Goal: Task Accomplishment & Management: Use online tool/utility

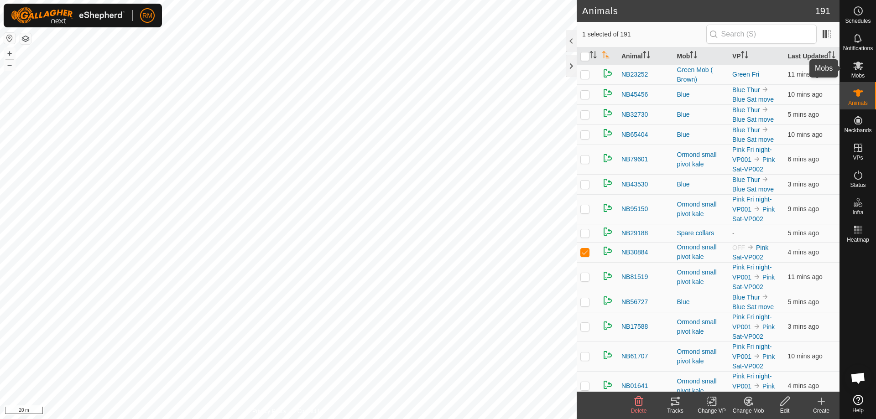
click at [858, 68] on icon at bounding box center [858, 66] width 10 height 9
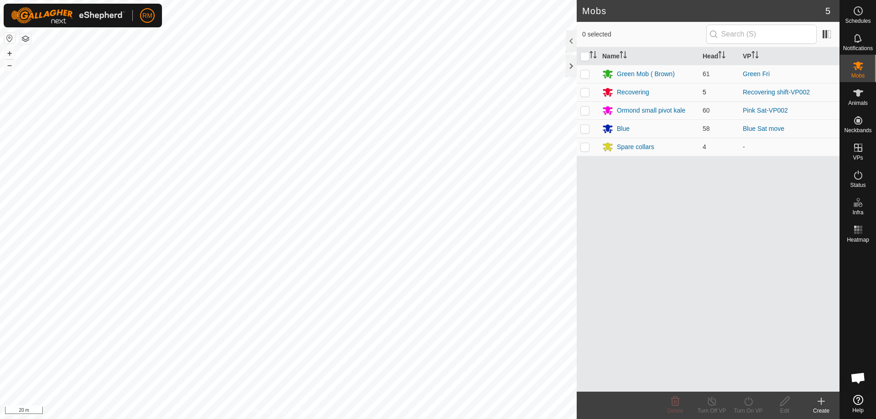
click at [587, 91] on p-checkbox at bounding box center [584, 92] width 9 height 7
checkbox input "true"
click at [710, 399] on icon at bounding box center [712, 401] width 8 height 9
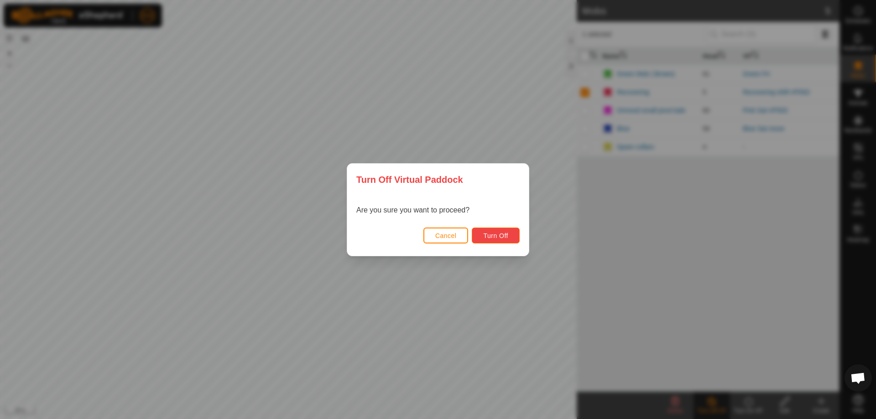
click at [492, 235] on span "Turn Off" at bounding box center [495, 235] width 25 height 7
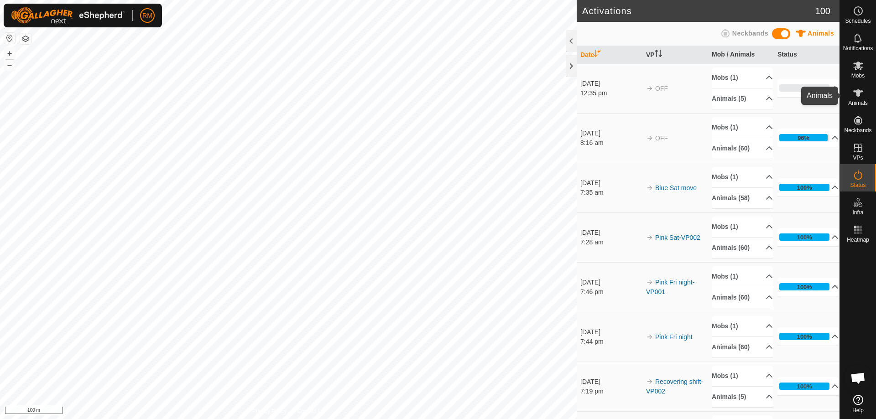
click at [858, 91] on icon at bounding box center [858, 92] width 10 height 7
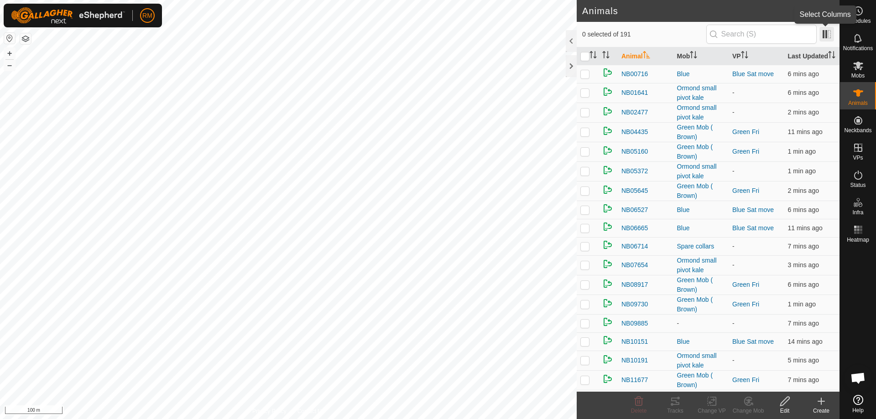
click at [825, 33] on span at bounding box center [827, 34] width 15 height 15
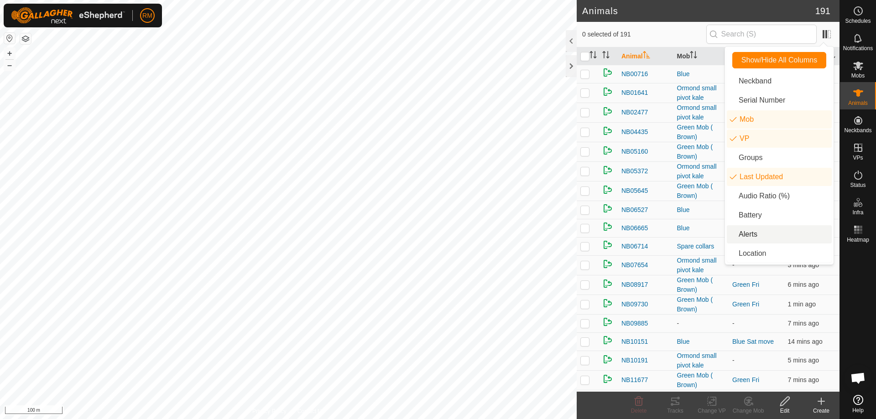
click at [735, 234] on li "Alerts" at bounding box center [779, 234] width 105 height 18
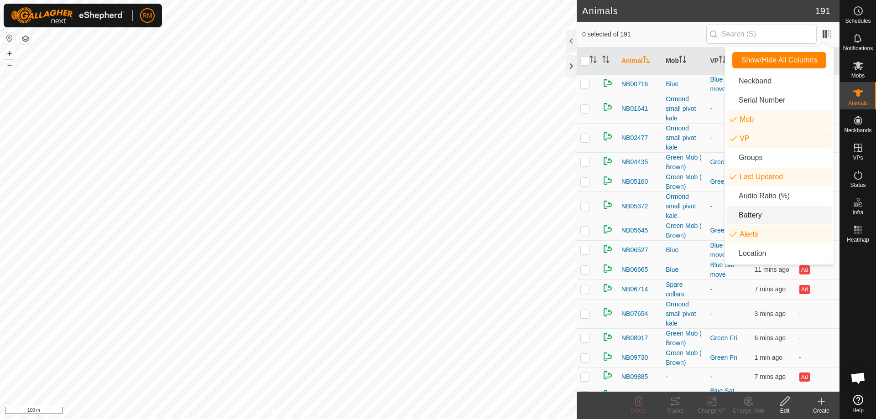
click at [733, 217] on li "Battery" at bounding box center [779, 215] width 105 height 18
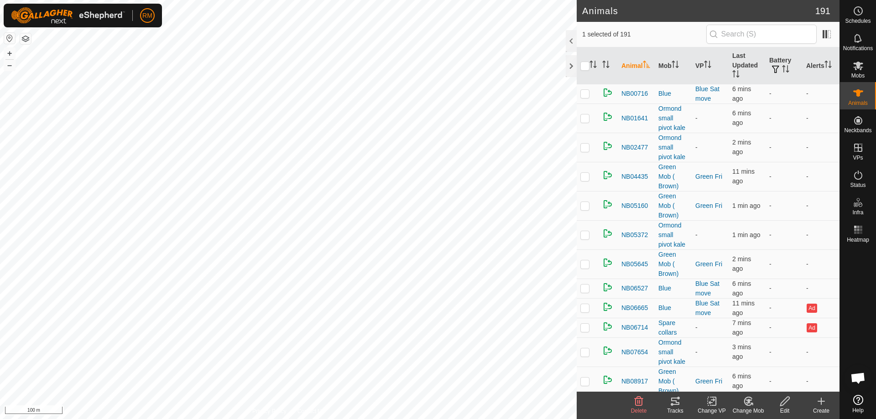
click at [675, 403] on icon at bounding box center [675, 401] width 11 height 11
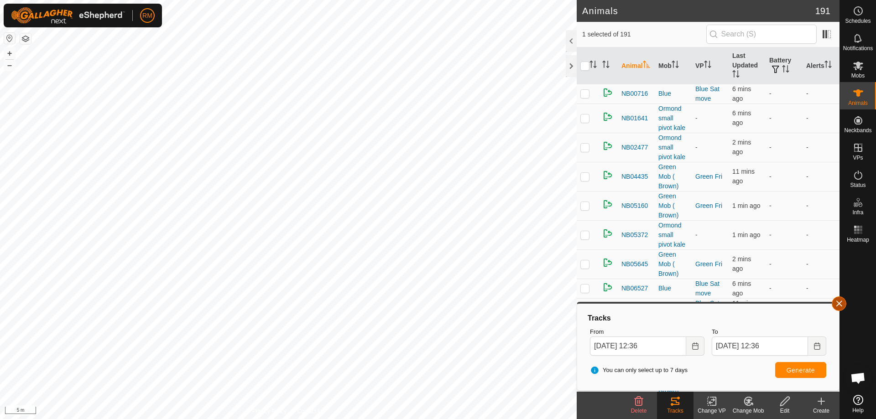
click at [839, 303] on button "button" at bounding box center [839, 304] width 15 height 15
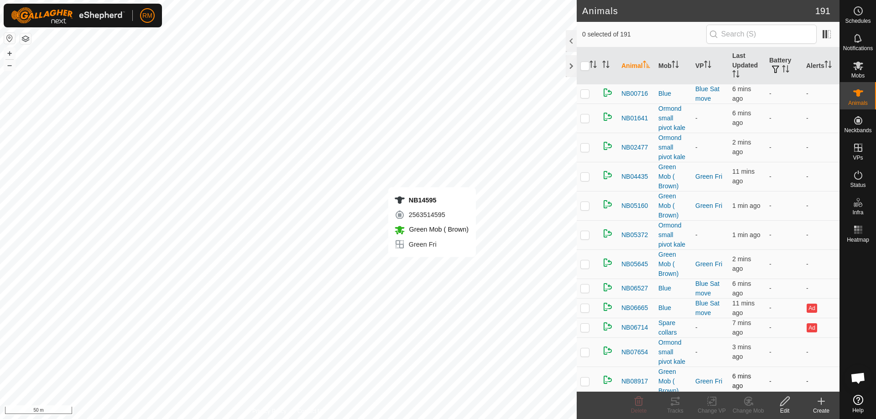
checkbox input "true"
click at [586, 67] on input "checkbox" at bounding box center [584, 66] width 9 height 9
checkbox input "true"
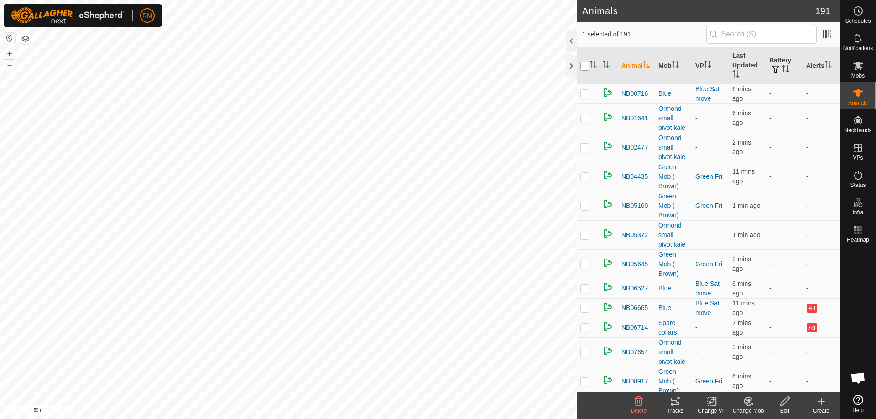
checkbox input "true"
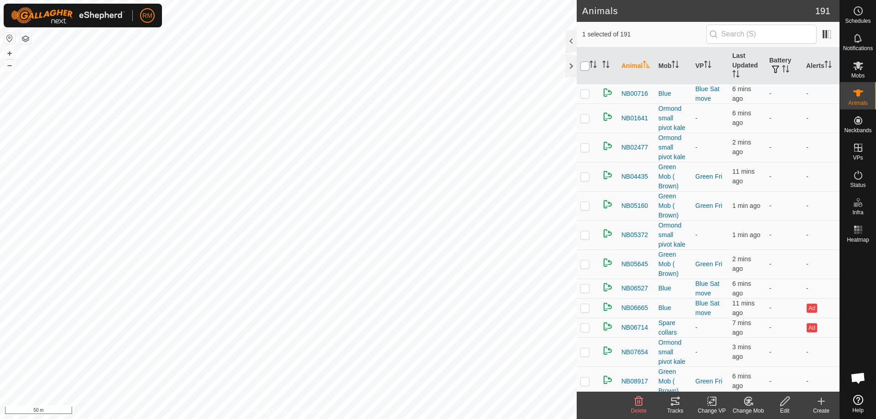
checkbox input "true"
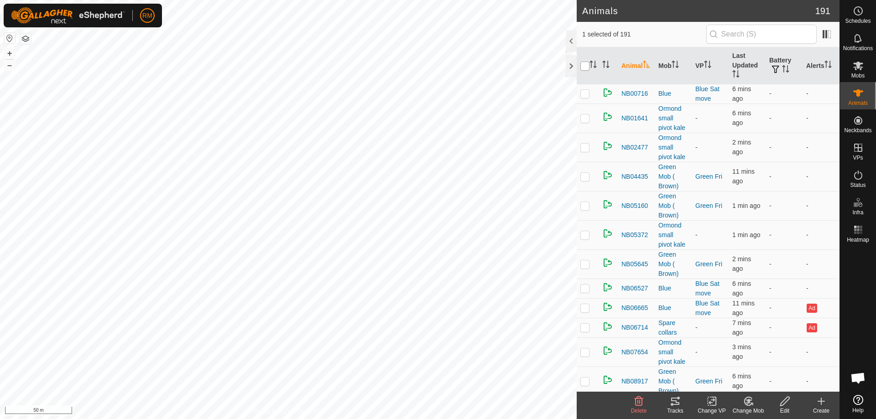
checkbox input "true"
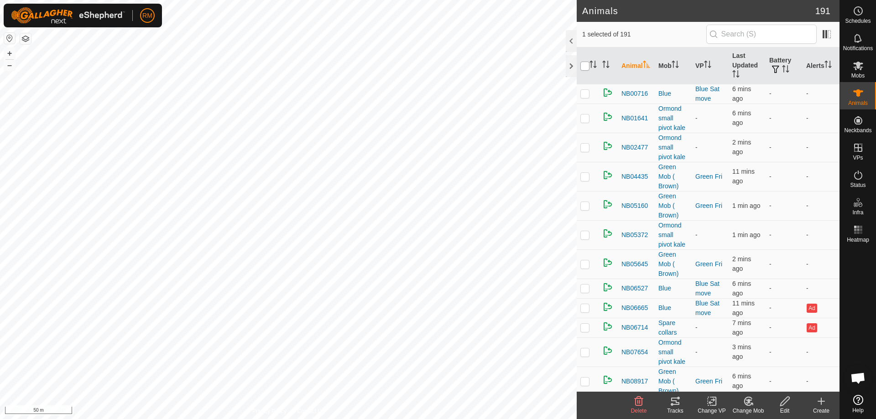
checkbox input "true"
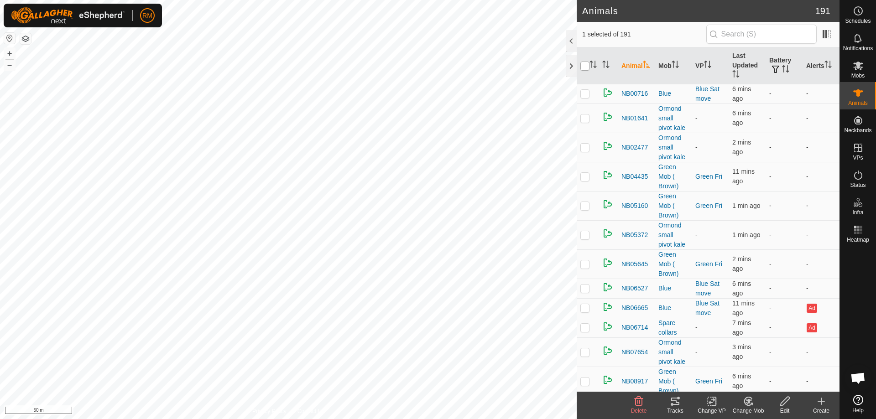
checkbox input "true"
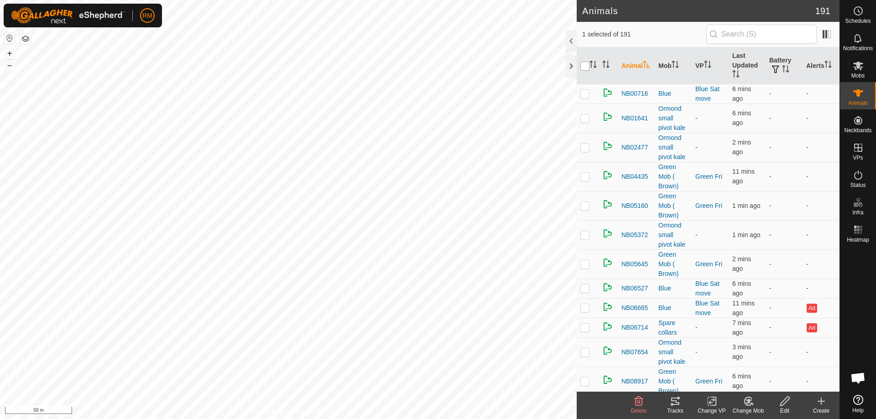
checkbox input "true"
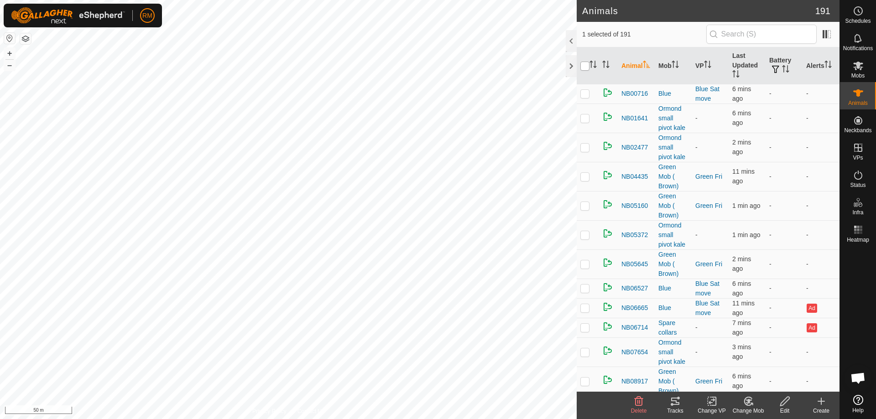
checkbox input "true"
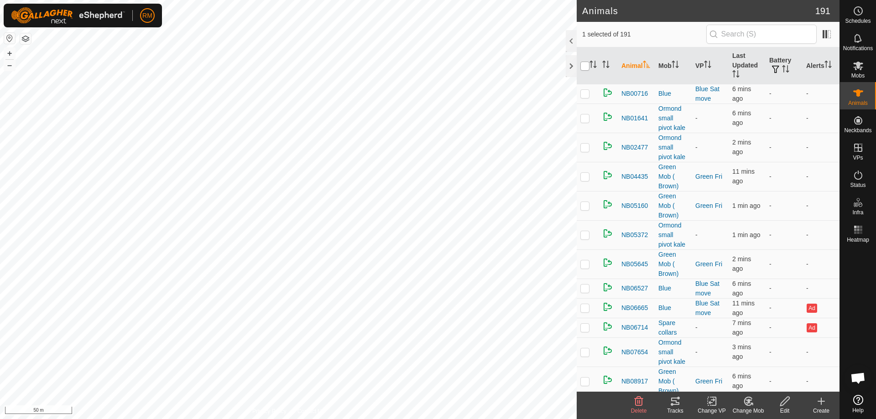
checkbox input "true"
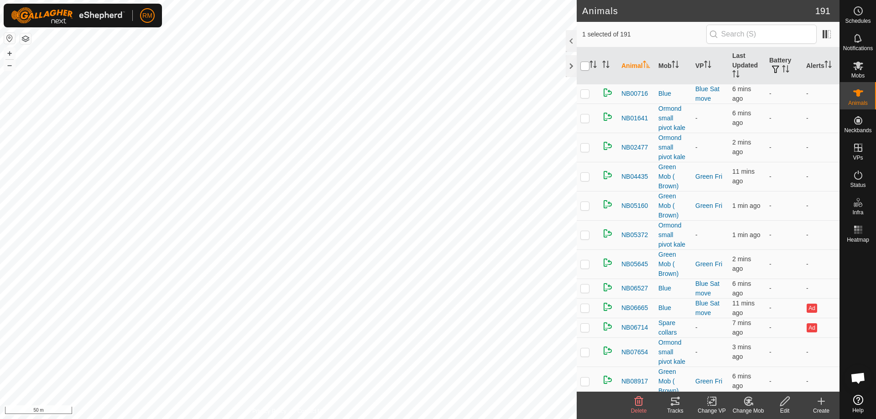
checkbox input "true"
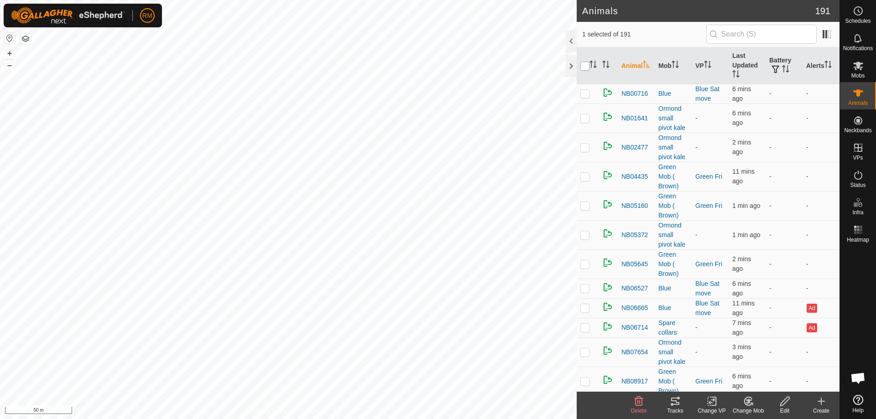
checkbox input "true"
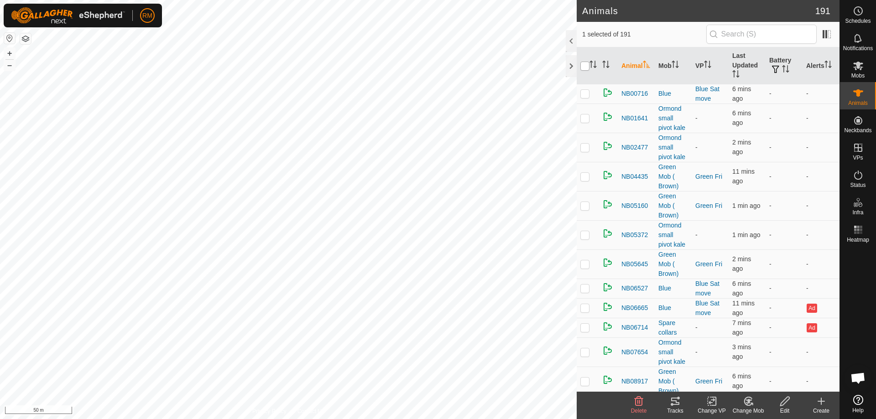
checkbox input "true"
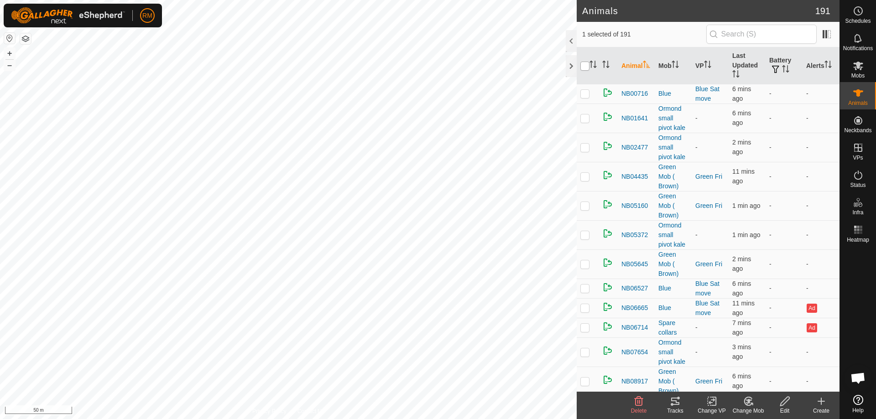
checkbox input "true"
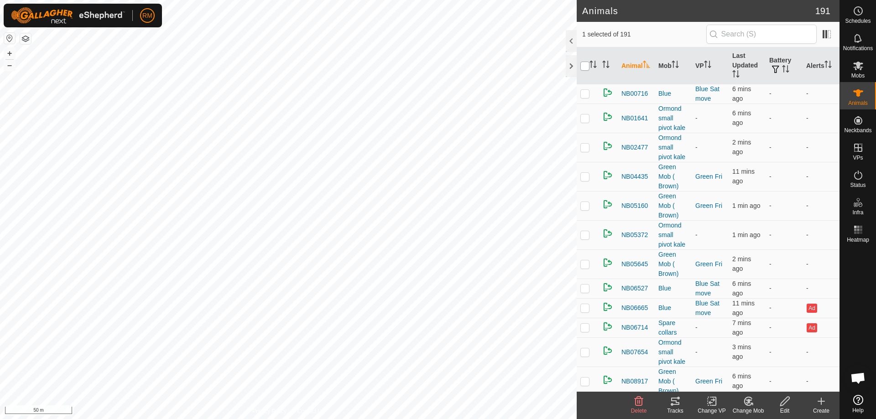
checkbox input "true"
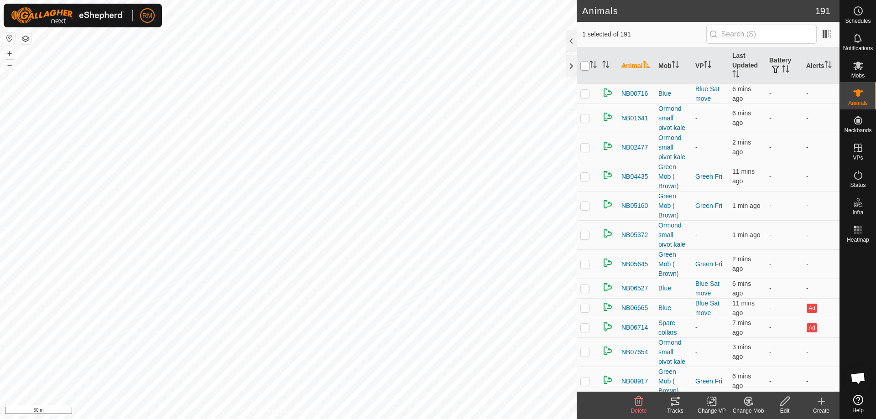
checkbox input "true"
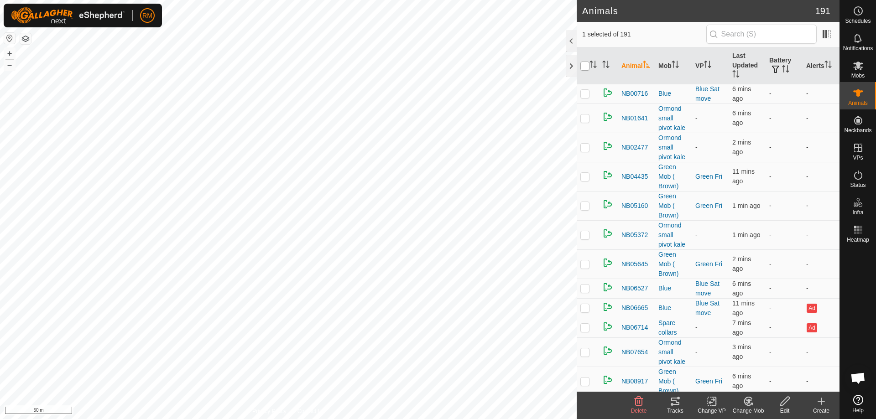
checkbox input "true"
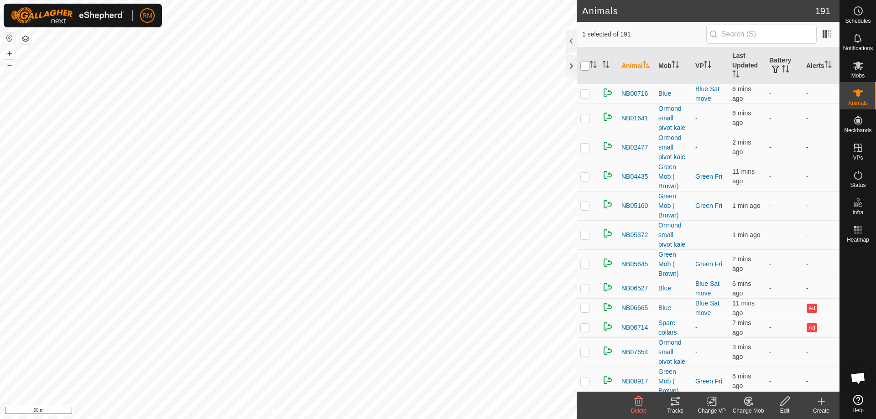
checkbox input "true"
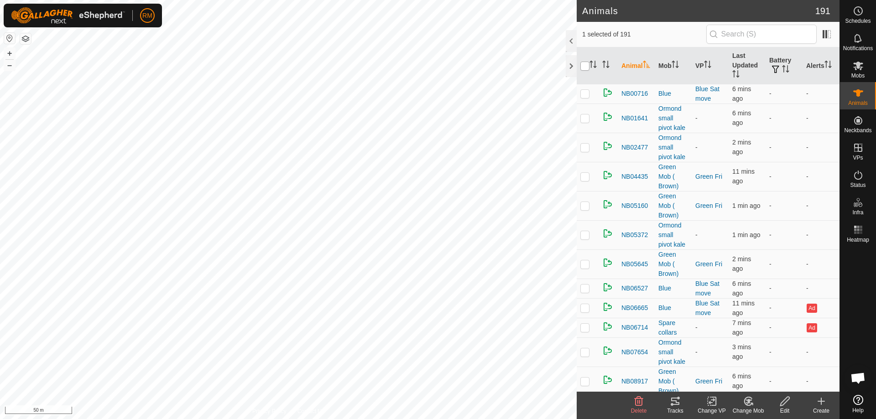
checkbox input "true"
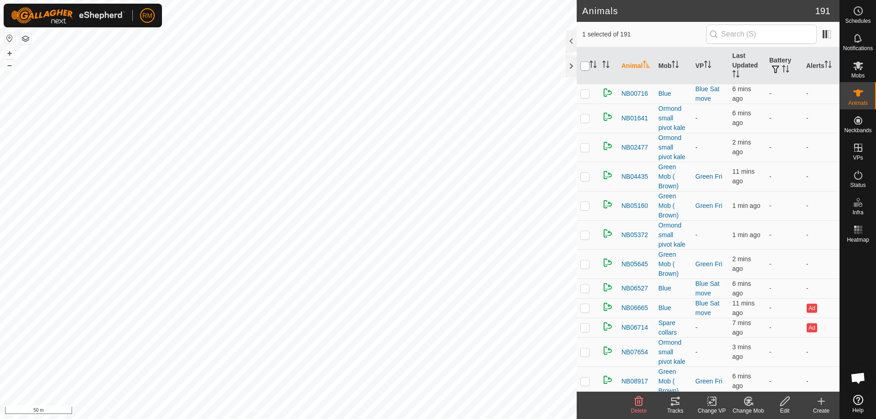
checkbox input "true"
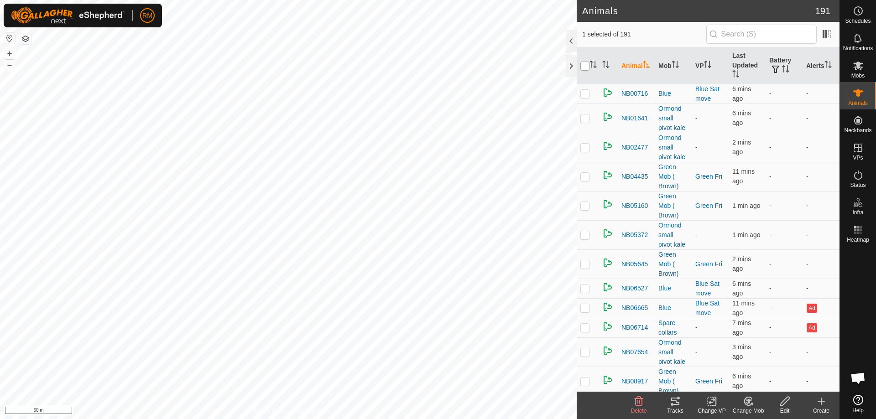
checkbox input "true"
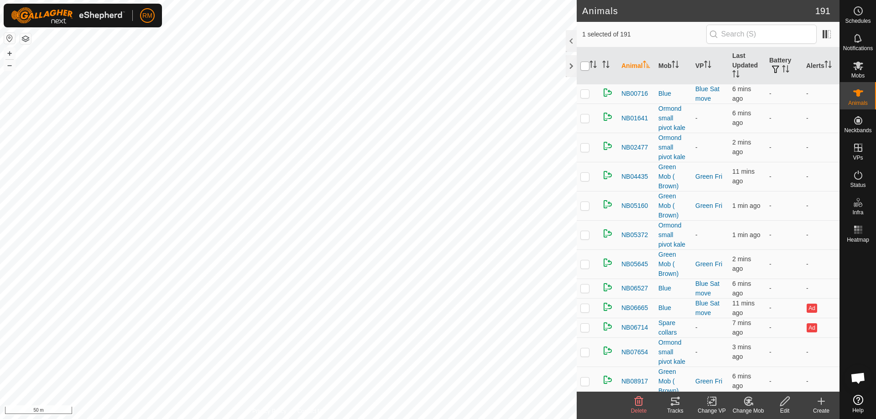
checkbox input "true"
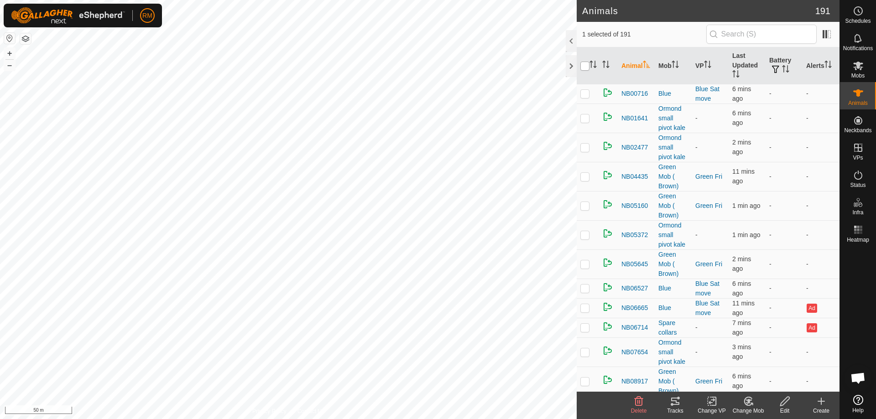
checkbox input "true"
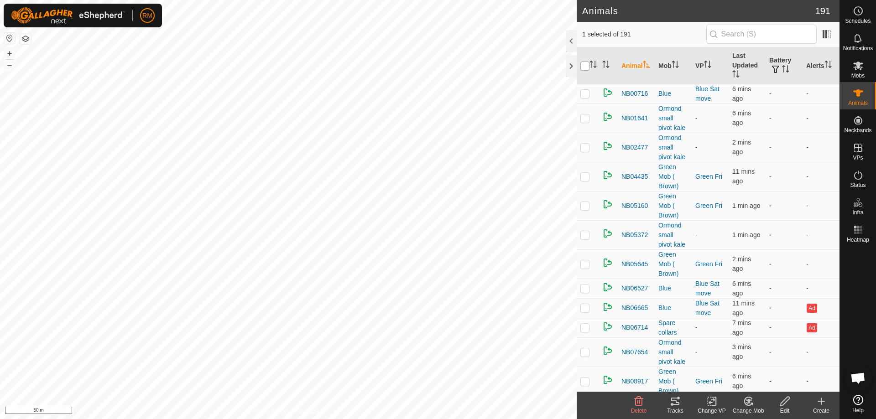
checkbox input "true"
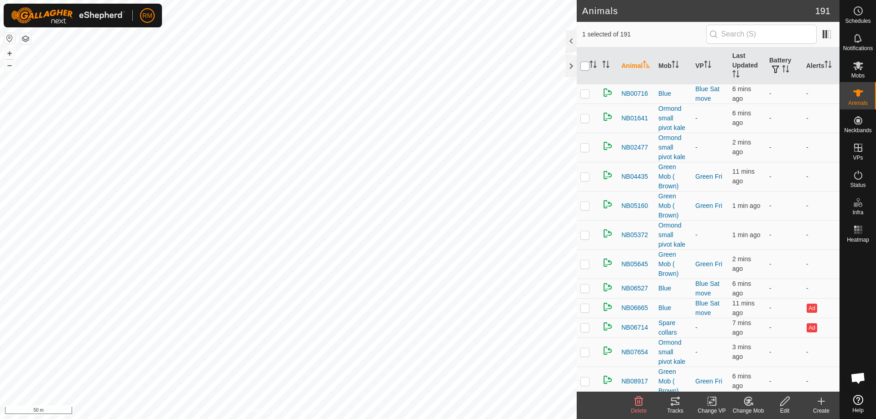
checkbox input "true"
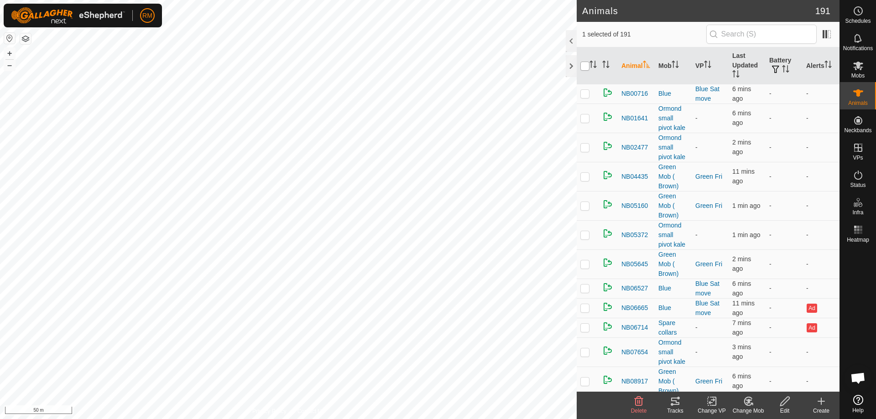
checkbox input "true"
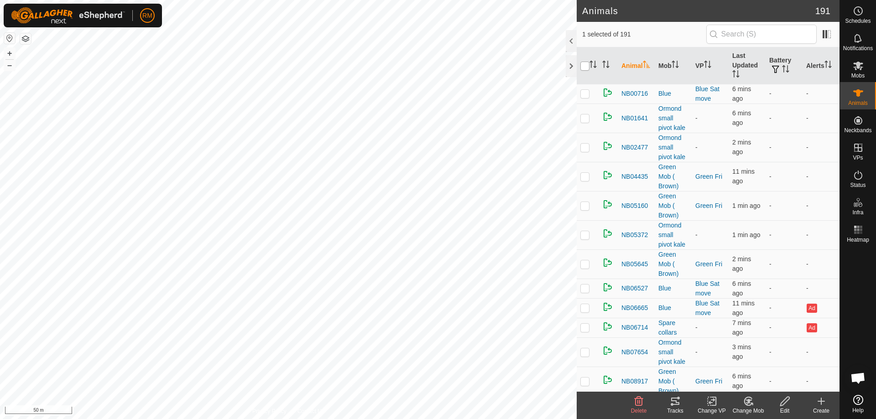
checkbox input "true"
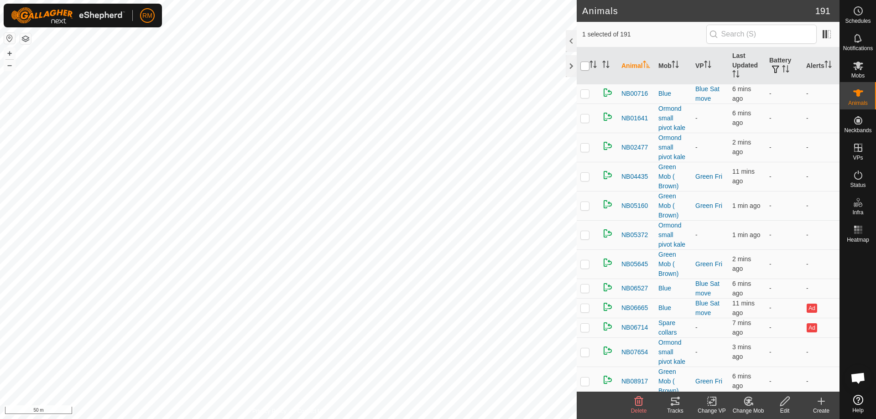
checkbox input "true"
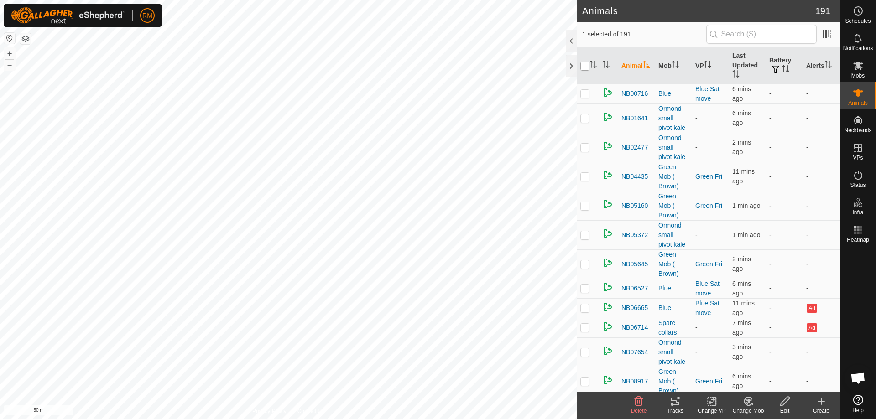
checkbox input "true"
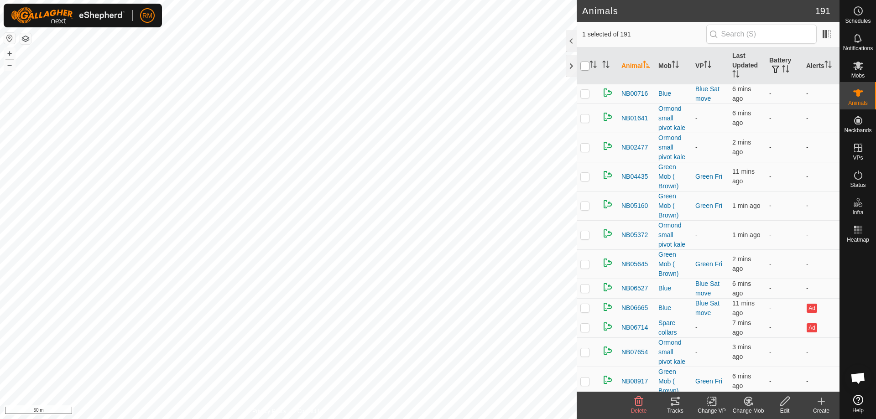
checkbox input "true"
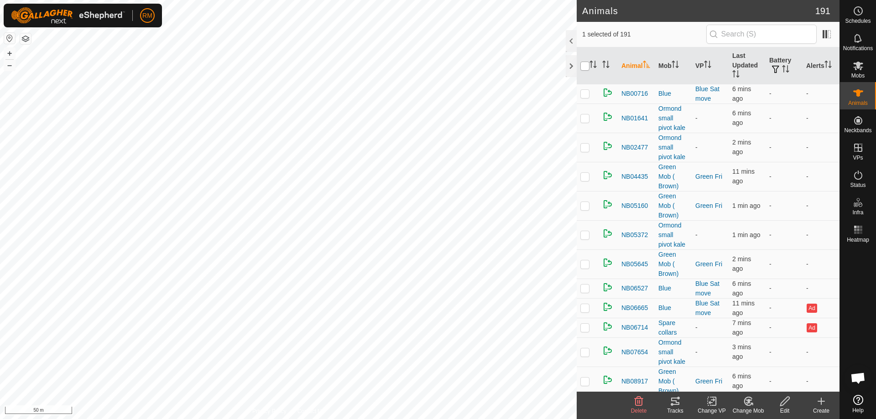
checkbox input "true"
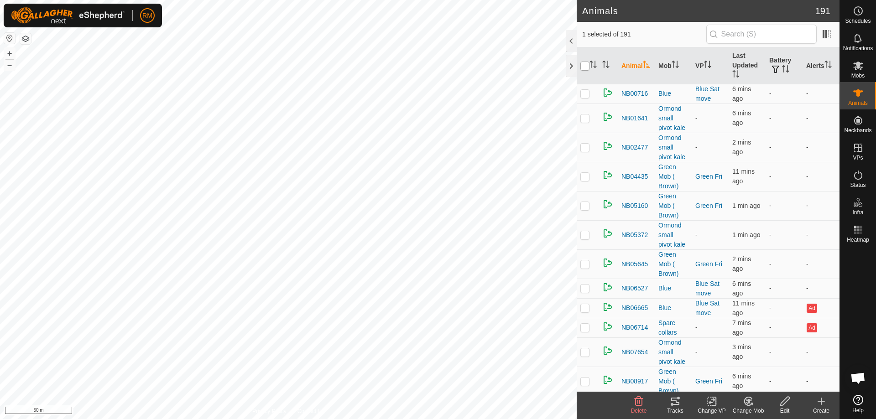
checkbox input "true"
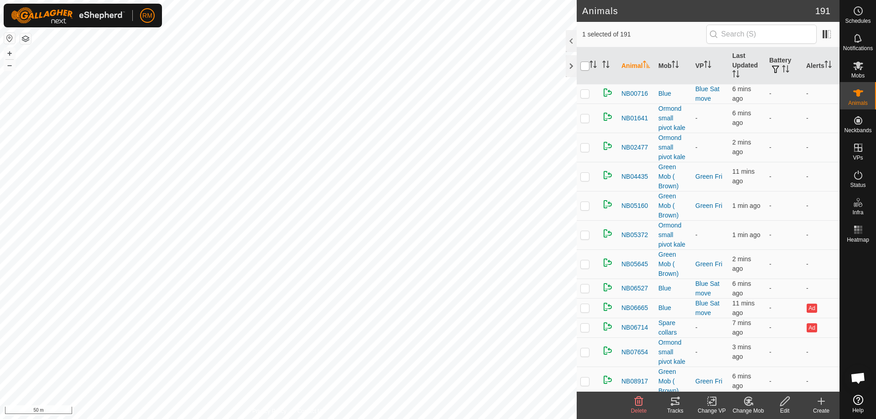
checkbox input "true"
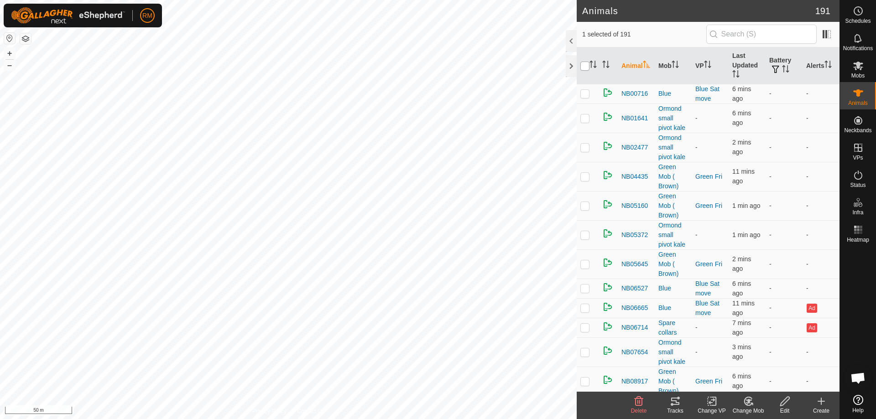
checkbox input "true"
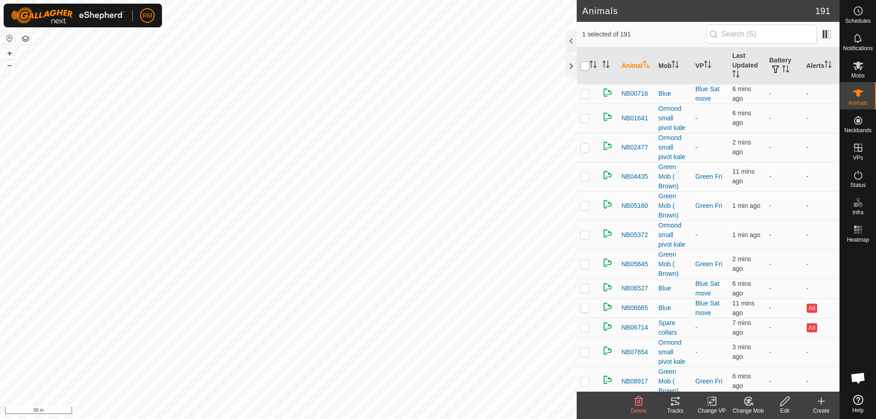
checkbox input "true"
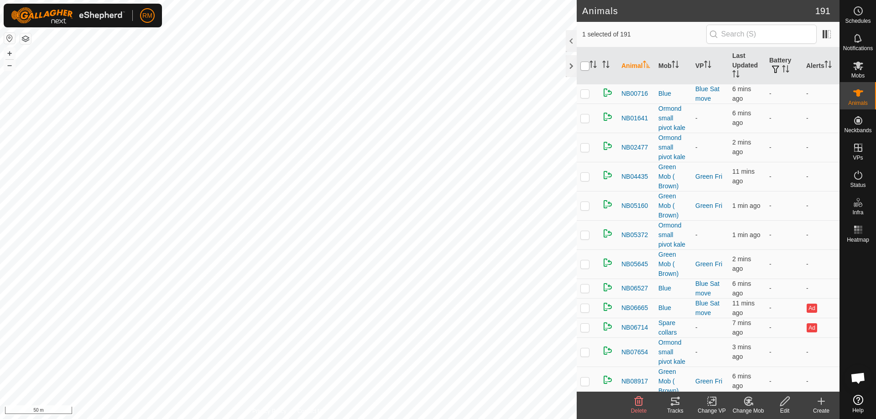
checkbox input "true"
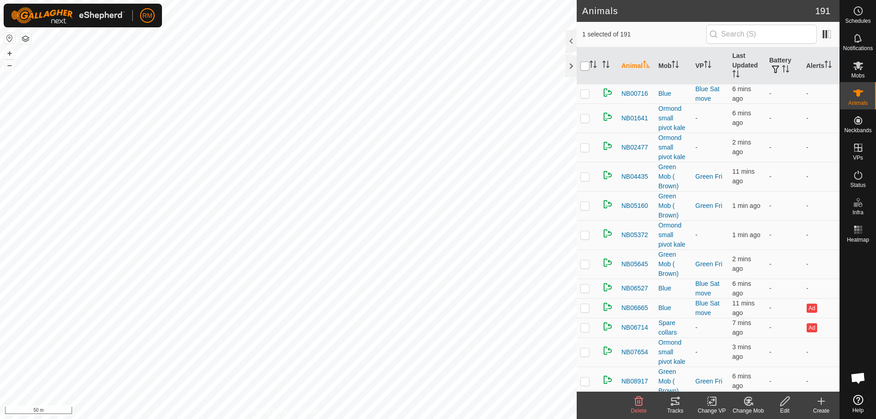
checkbox input "true"
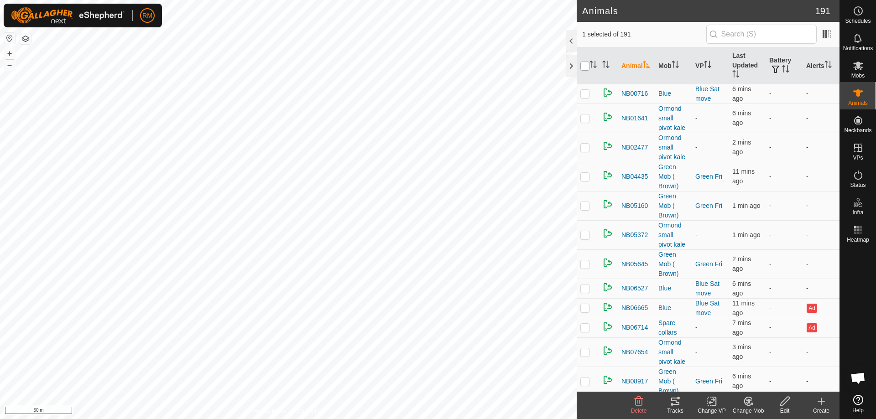
checkbox input "true"
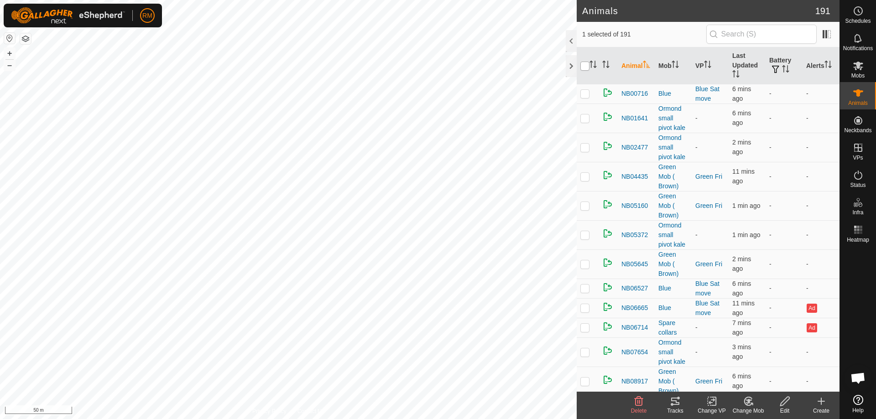
checkbox input "true"
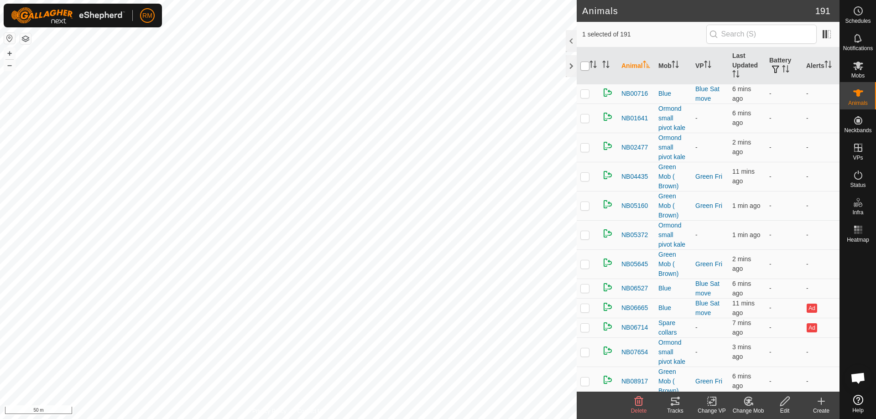
checkbox input "true"
click at [586, 67] on input "checkbox" at bounding box center [584, 66] width 9 height 9
checkbox input "false"
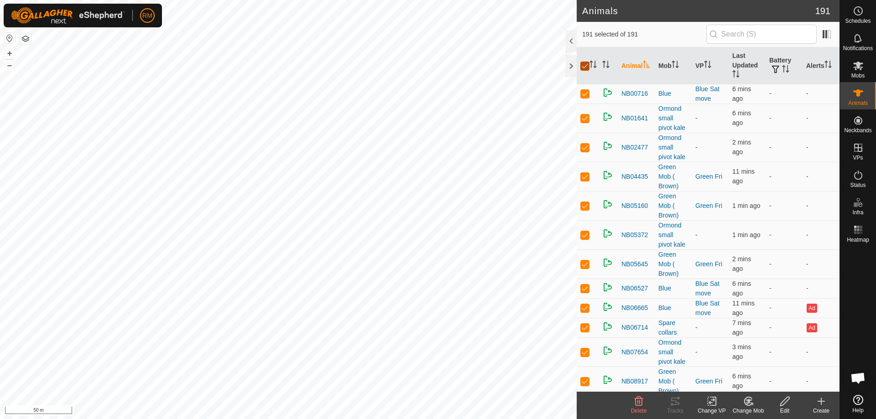
checkbox input "false"
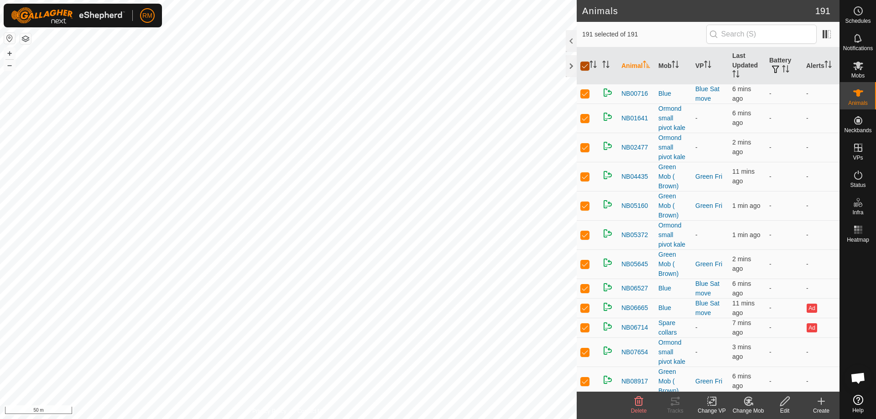
checkbox input "false"
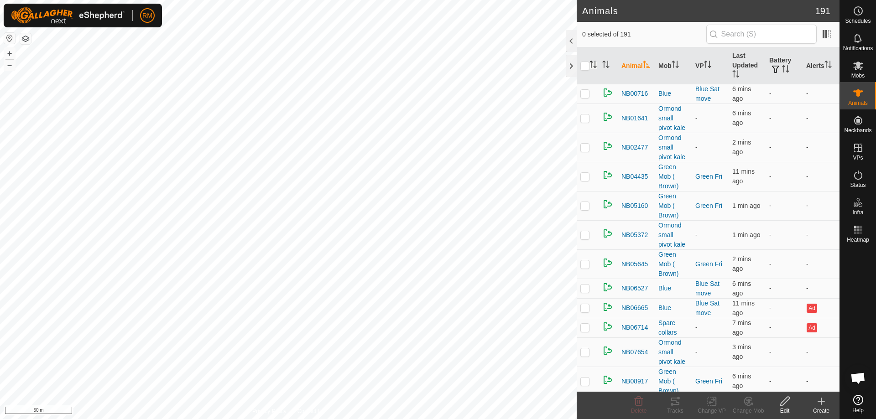
click at [594, 67] on icon "Activate to sort" at bounding box center [595, 67] width 3 height 2
click at [594, 67] on icon "Activate to sort" at bounding box center [593, 64] width 7 height 7
click at [588, 308] on p-checkbox at bounding box center [584, 307] width 9 height 7
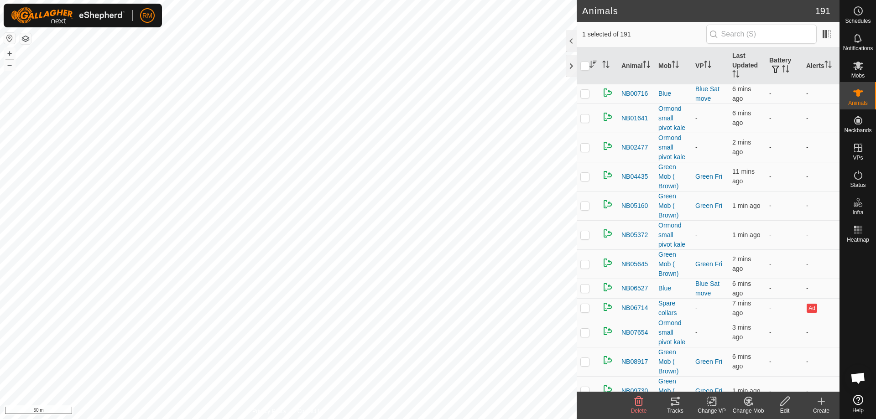
click at [588, 308] on p-checkbox at bounding box center [584, 307] width 9 height 7
click at [825, 66] on icon "Activate to sort" at bounding box center [828, 64] width 7 height 7
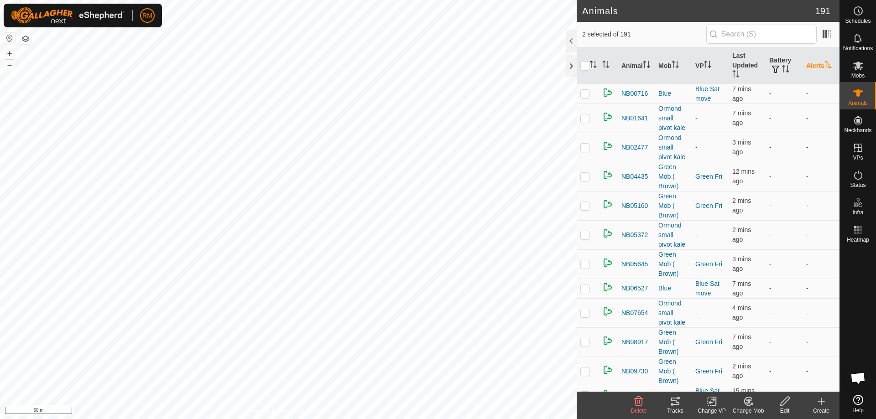
click at [825, 67] on icon "Activate to sort" at bounding box center [828, 64] width 7 height 7
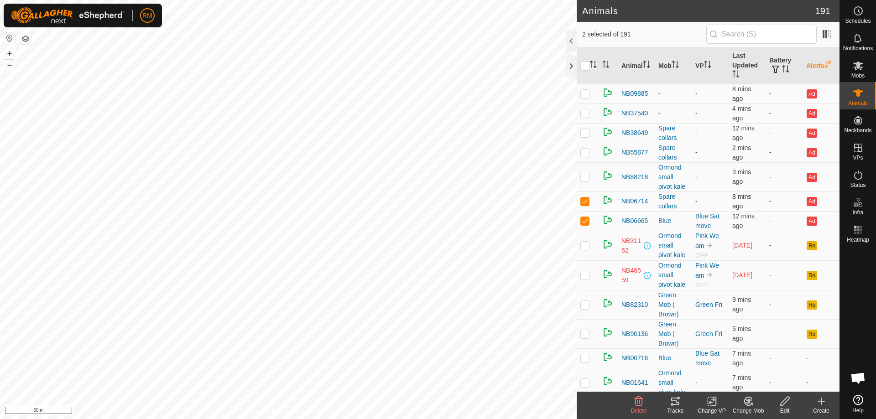
click at [586, 200] on p-checkbox at bounding box center [584, 201] width 9 height 7
click at [585, 220] on p-checkbox at bounding box center [584, 220] width 9 height 7
click at [595, 66] on icon "Activate to sort" at bounding box center [593, 64] width 7 height 7
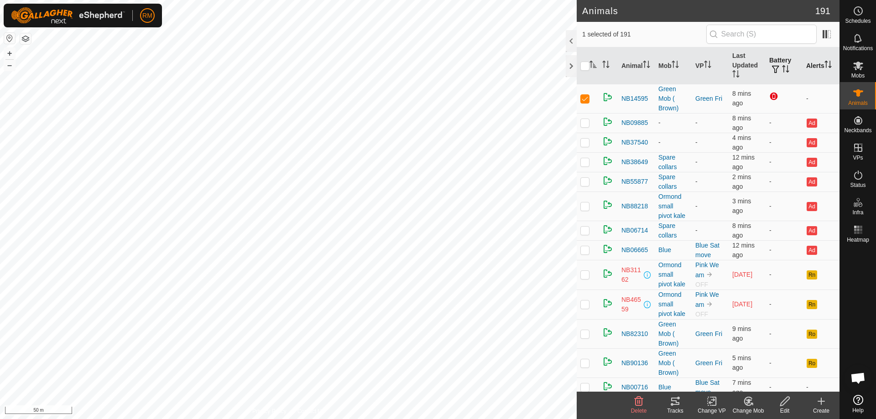
click at [774, 67] on span "button" at bounding box center [775, 69] width 7 height 7
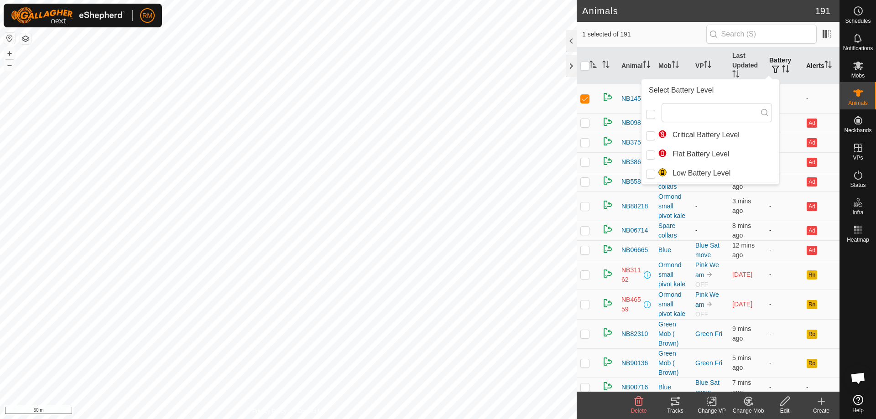
click at [777, 69] on button "button" at bounding box center [775, 69] width 13 height 9
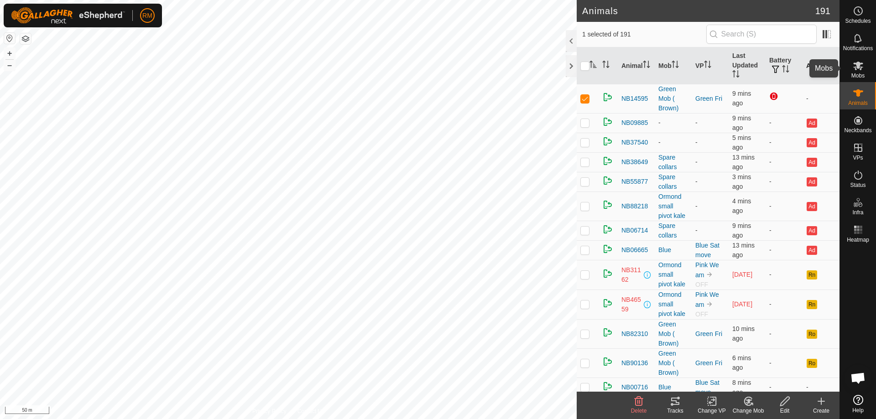
click at [858, 68] on icon at bounding box center [858, 66] width 10 height 9
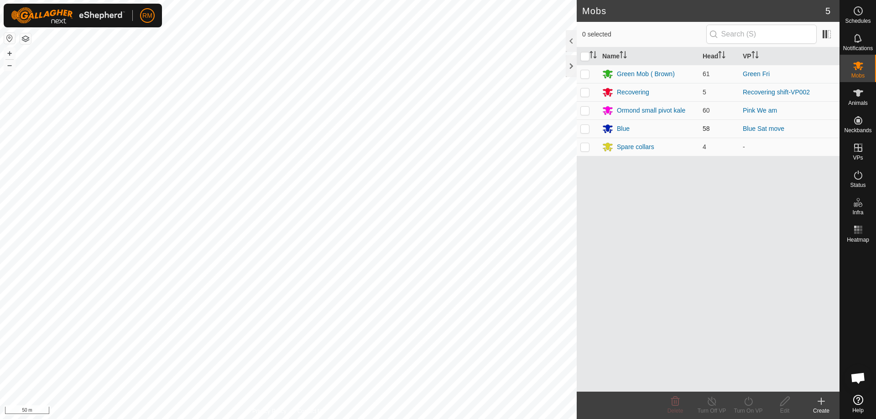
click at [585, 128] on p-checkbox at bounding box center [584, 128] width 9 height 7
click at [748, 404] on icon at bounding box center [748, 401] width 11 height 11
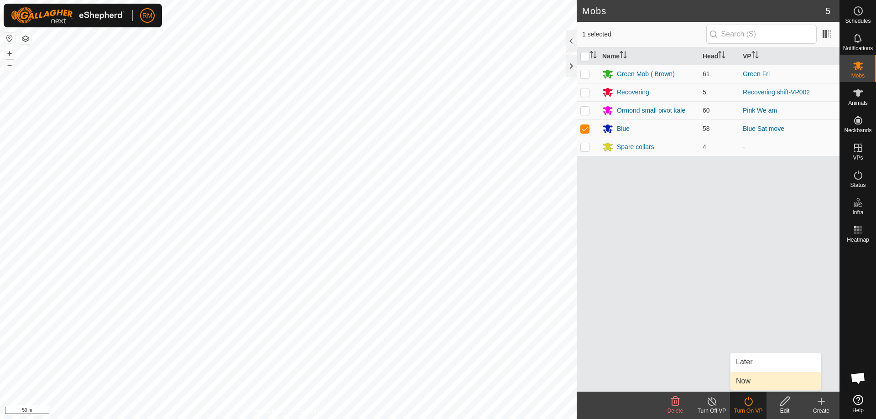
click at [752, 382] on link "Now" at bounding box center [776, 381] width 90 height 18
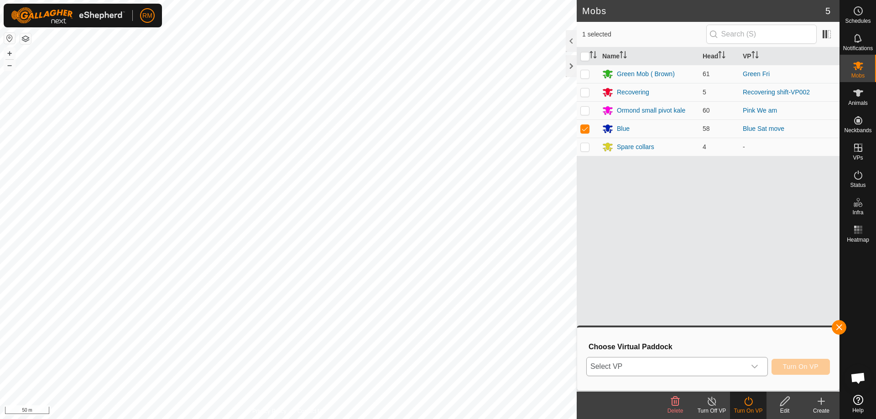
click at [757, 364] on icon "dropdown trigger" at bounding box center [754, 366] width 7 height 7
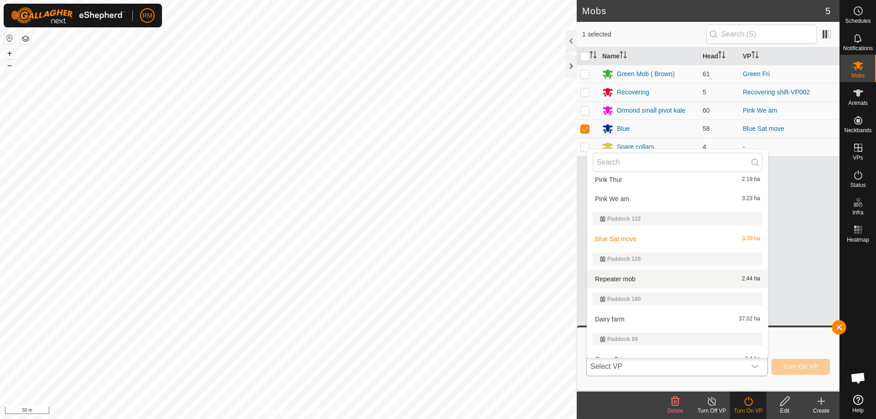
scroll to position [381, 0]
click at [618, 238] on li "Blue Sat move 3.39 ha" at bounding box center [677, 239] width 181 height 18
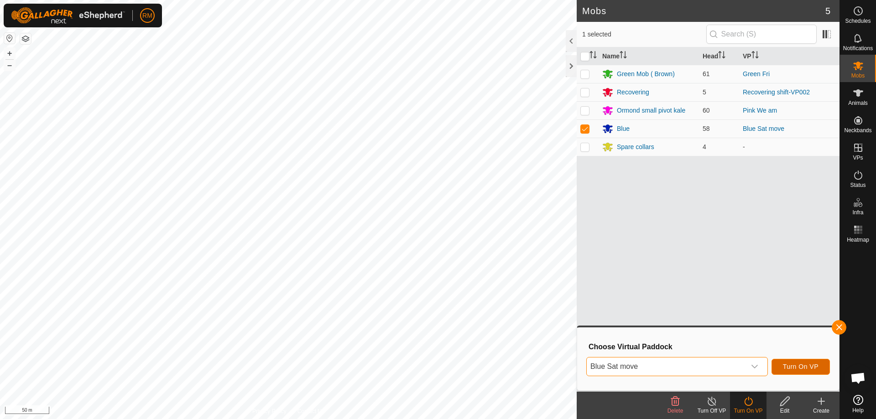
click at [811, 366] on span "Turn On VP" at bounding box center [801, 366] width 36 height 7
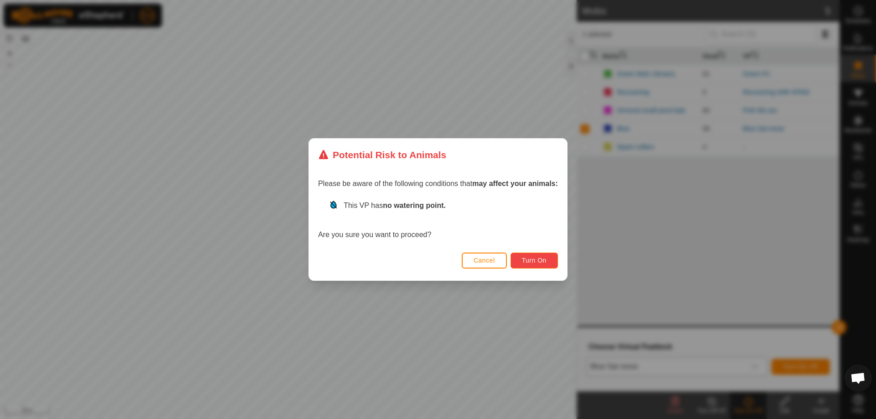
click at [536, 259] on span "Turn On" at bounding box center [534, 260] width 25 height 7
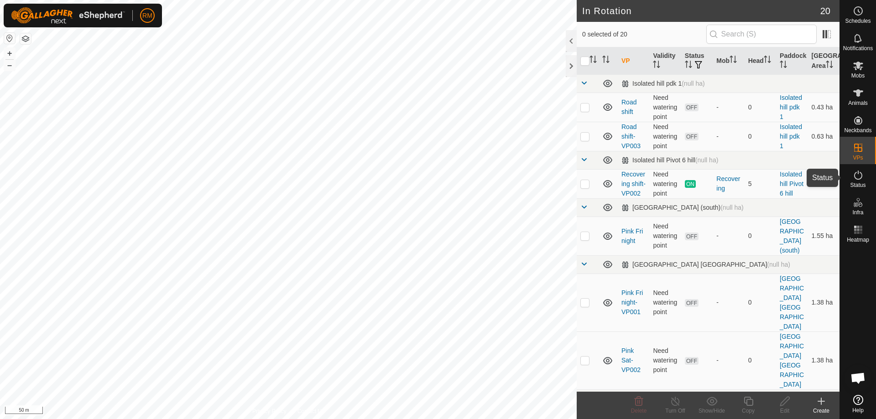
click at [859, 178] on icon at bounding box center [858, 175] width 11 height 11
click at [752, 406] on icon at bounding box center [748, 401] width 9 height 9
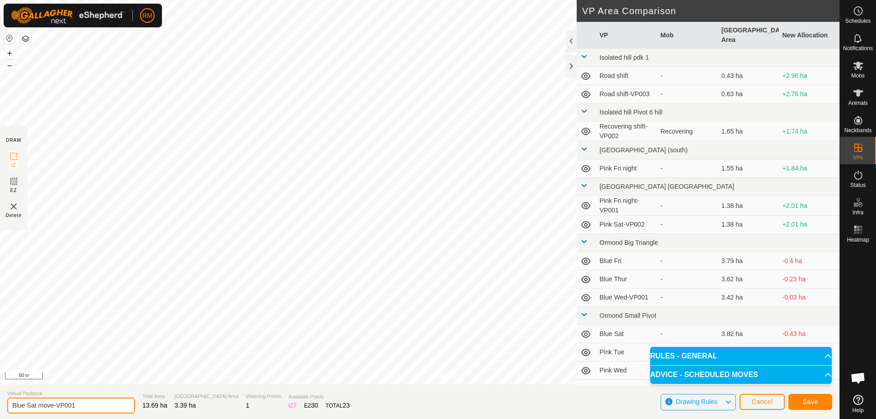
click at [81, 406] on input "Blue Sat move-VP001" at bounding box center [71, 406] width 128 height 16
click at [807, 398] on span "Save" at bounding box center [811, 401] width 16 height 7
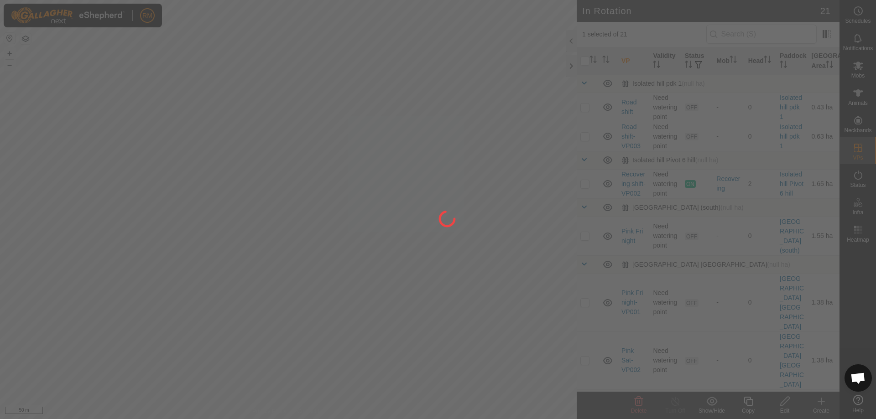
click at [137, 387] on div at bounding box center [438, 209] width 876 height 419
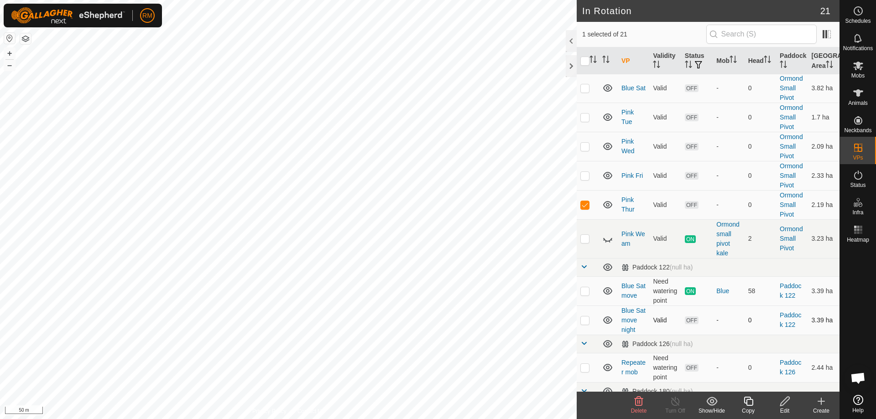
scroll to position [441, 0]
click at [584, 201] on p-checkbox at bounding box center [584, 204] width 9 height 7
click at [585, 142] on p-checkbox at bounding box center [584, 145] width 9 height 7
click at [584, 113] on p-checkbox at bounding box center [584, 116] width 9 height 7
click at [640, 402] on icon at bounding box center [639, 401] width 9 height 9
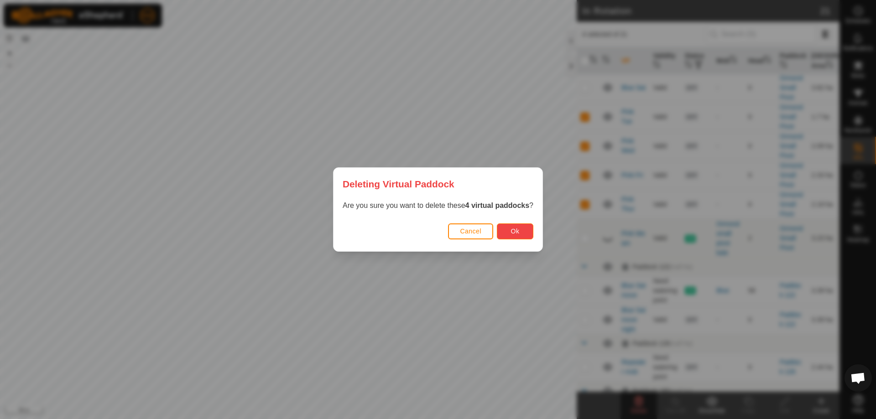
click at [515, 233] on span "Ok" at bounding box center [515, 231] width 9 height 7
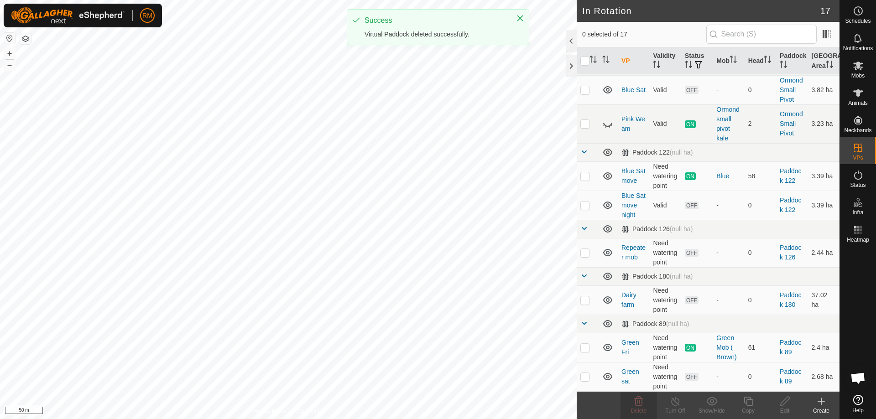
scroll to position [429, 0]
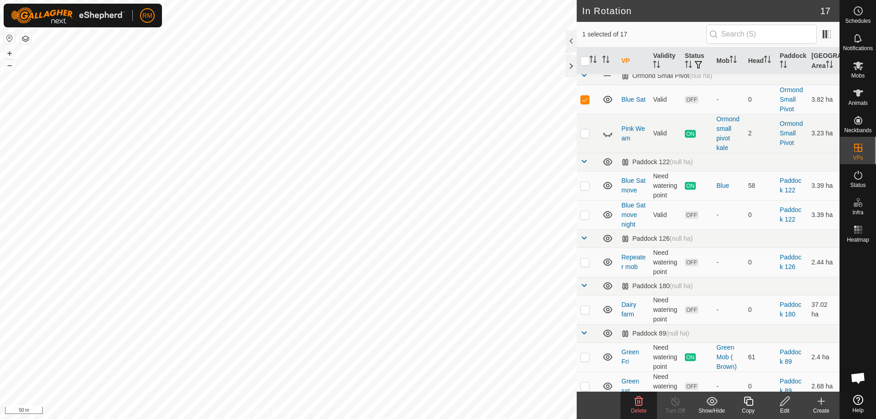
click at [784, 401] on icon at bounding box center [784, 401] width 9 height 9
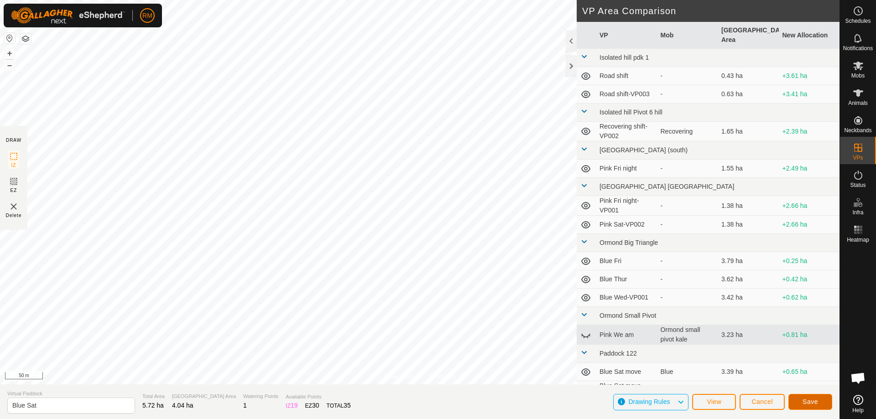
click at [819, 402] on button "Save" at bounding box center [811, 402] width 44 height 16
